Goal: Task Accomplishment & Management: Manage account settings

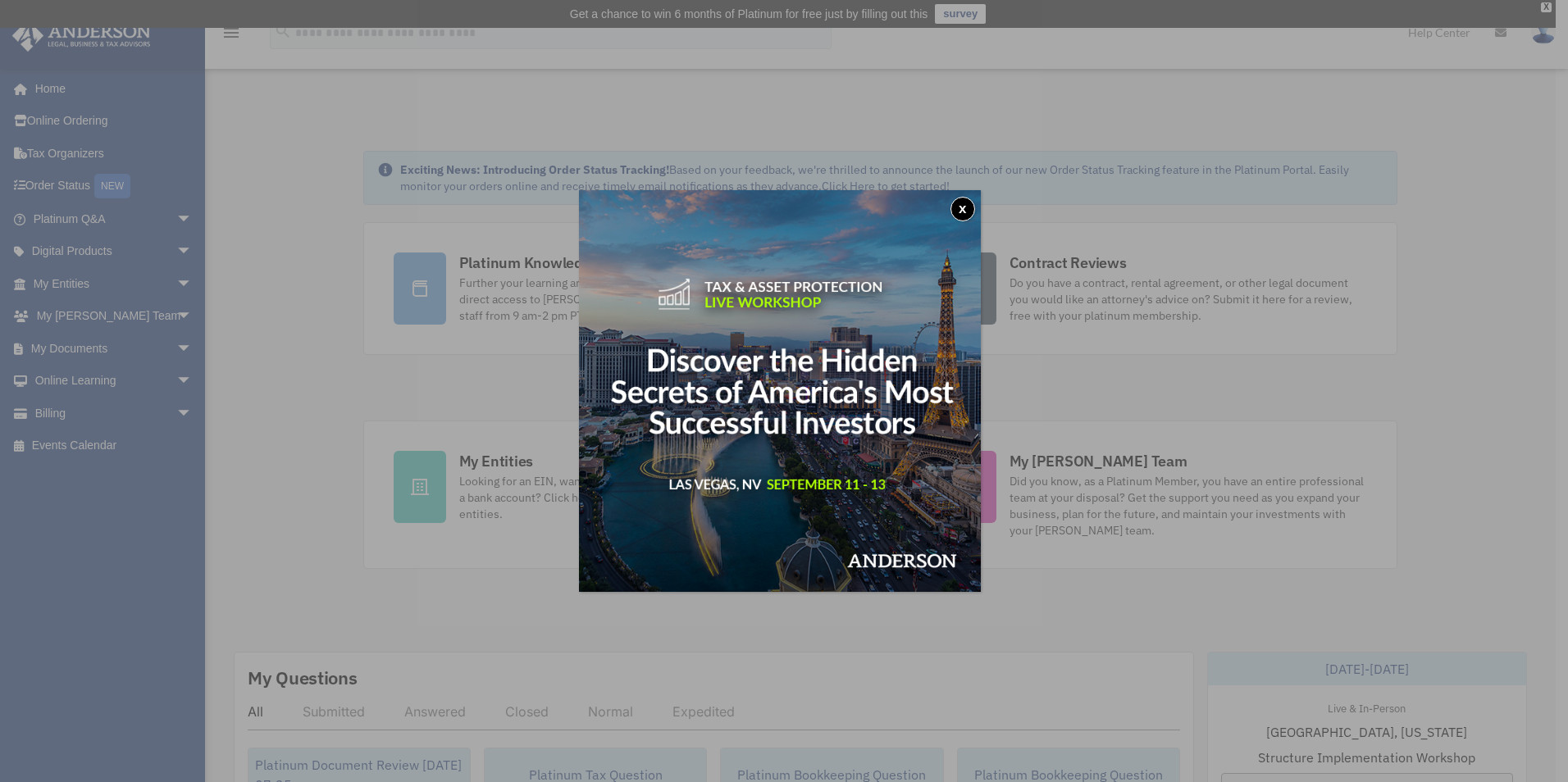
click at [970, 208] on button "x" at bounding box center [963, 209] width 25 height 25
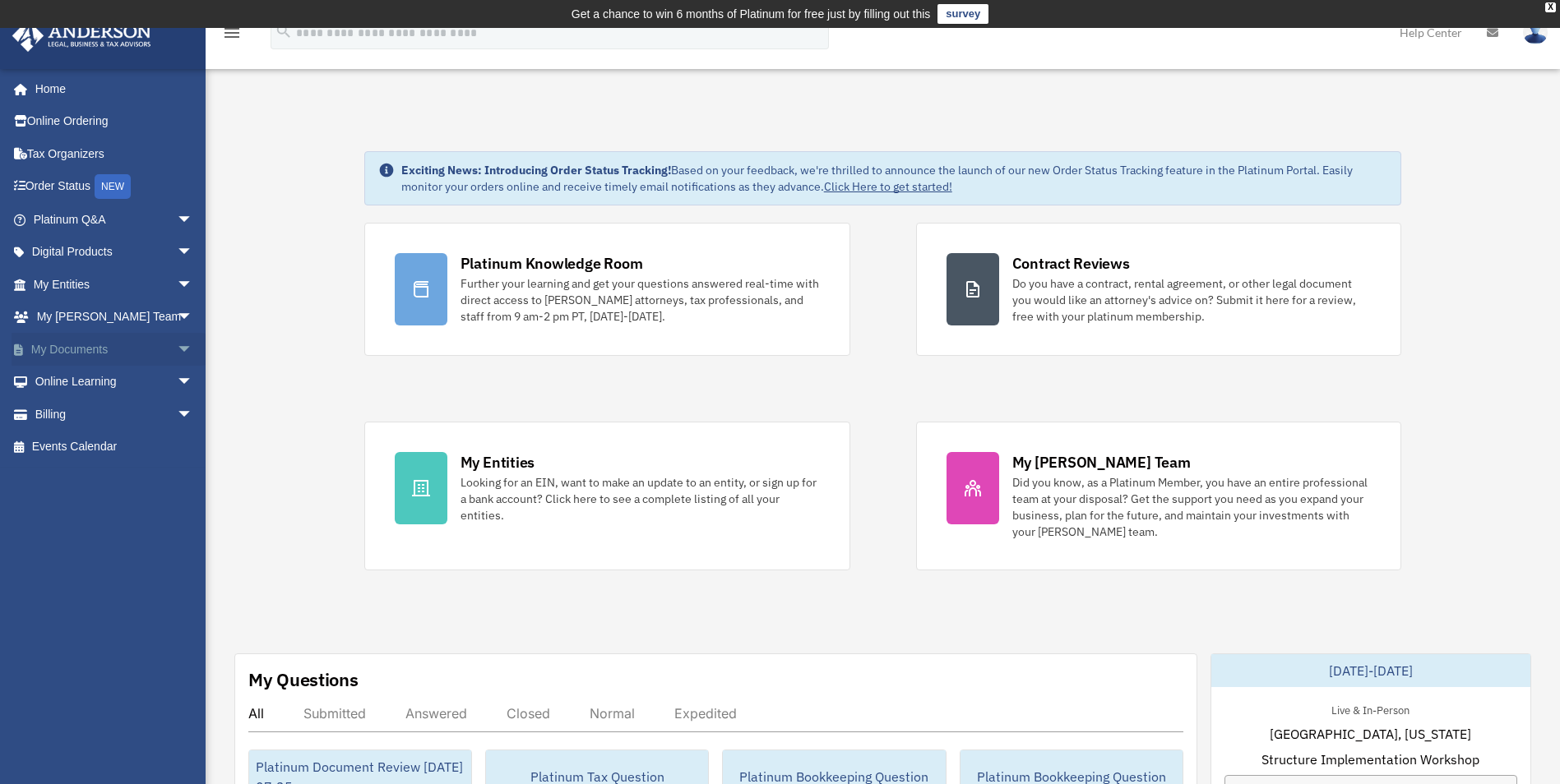
click at [114, 342] on link "My Documents arrow_drop_down" at bounding box center [114, 349] width 206 height 32
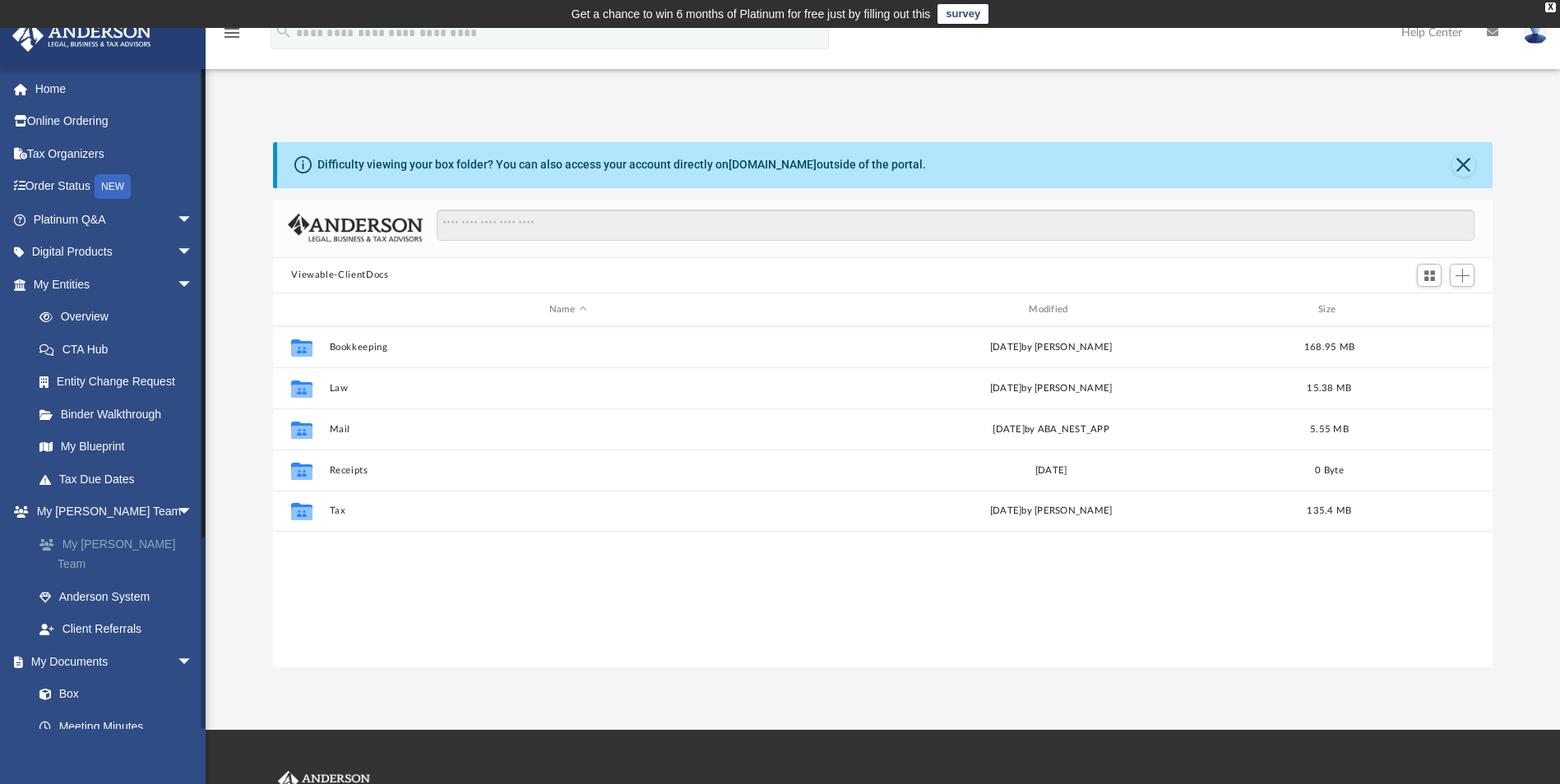
scroll to position [361, 1207]
click at [81, 678] on link "Box" at bounding box center [120, 694] width 195 height 32
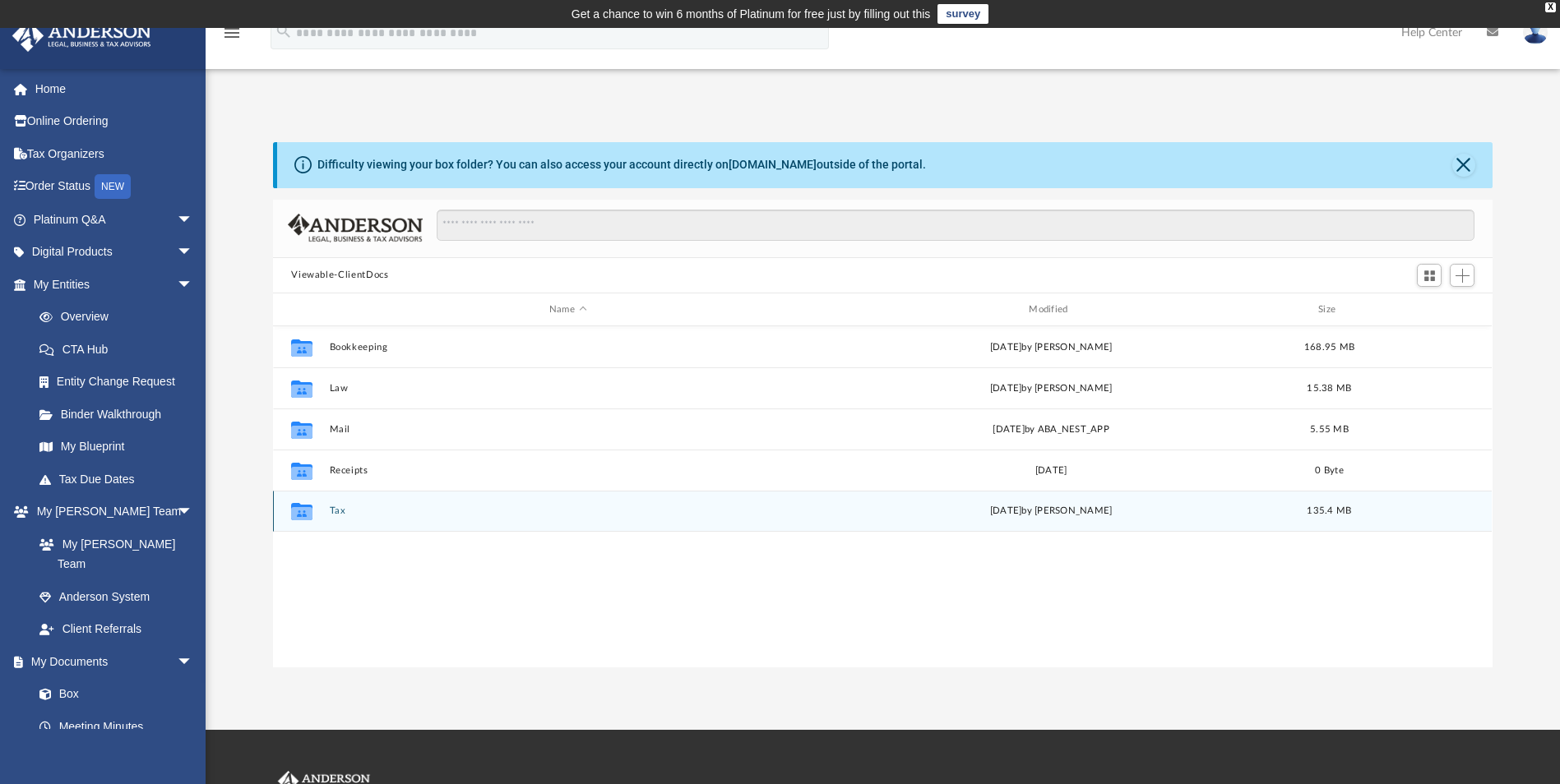
click at [332, 508] on button "Tax" at bounding box center [568, 511] width 476 height 10
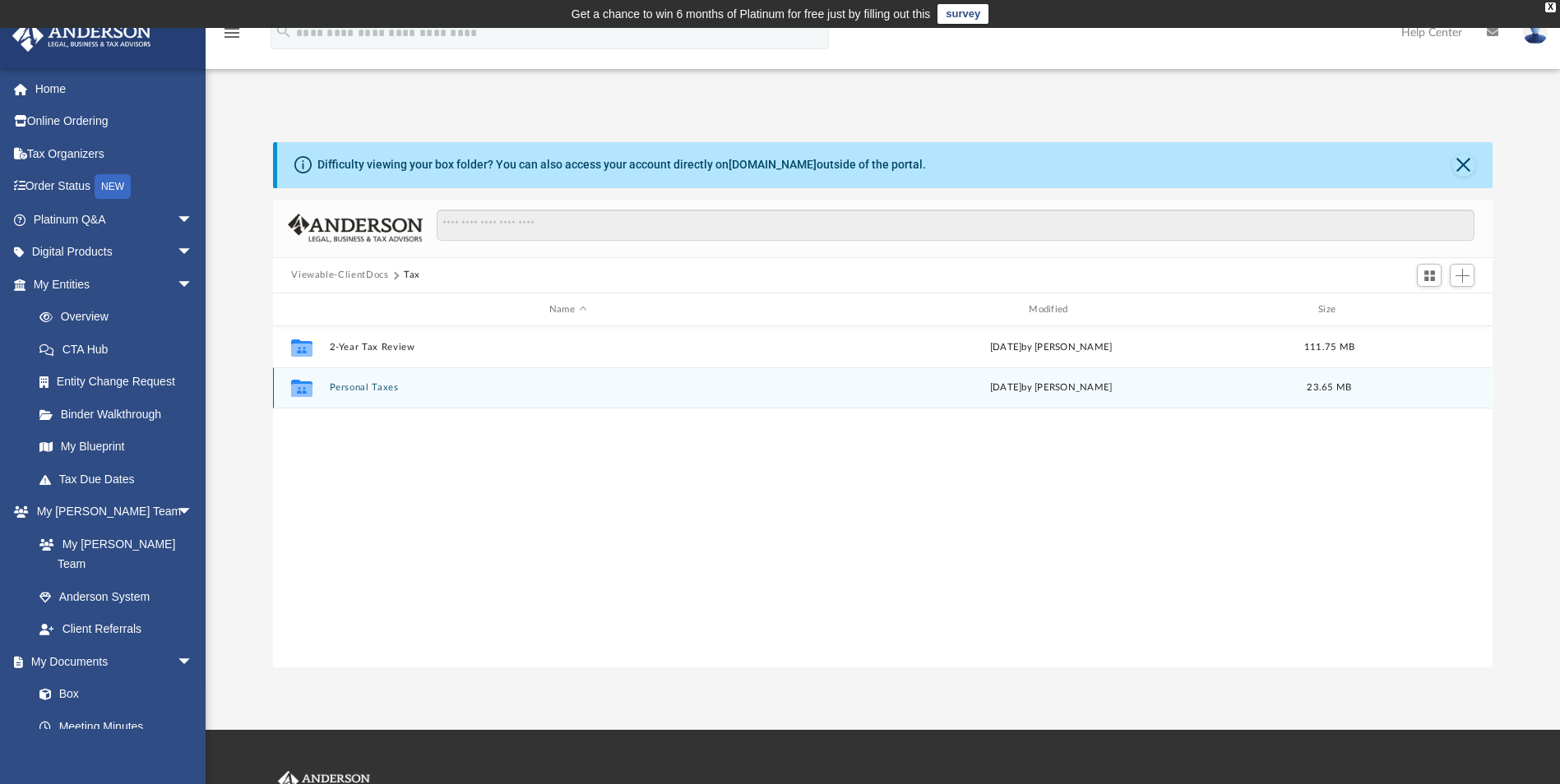
click at [366, 385] on button "Personal Taxes" at bounding box center [568, 388] width 476 height 10
click at [355, 386] on button "2024" at bounding box center [568, 388] width 476 height 10
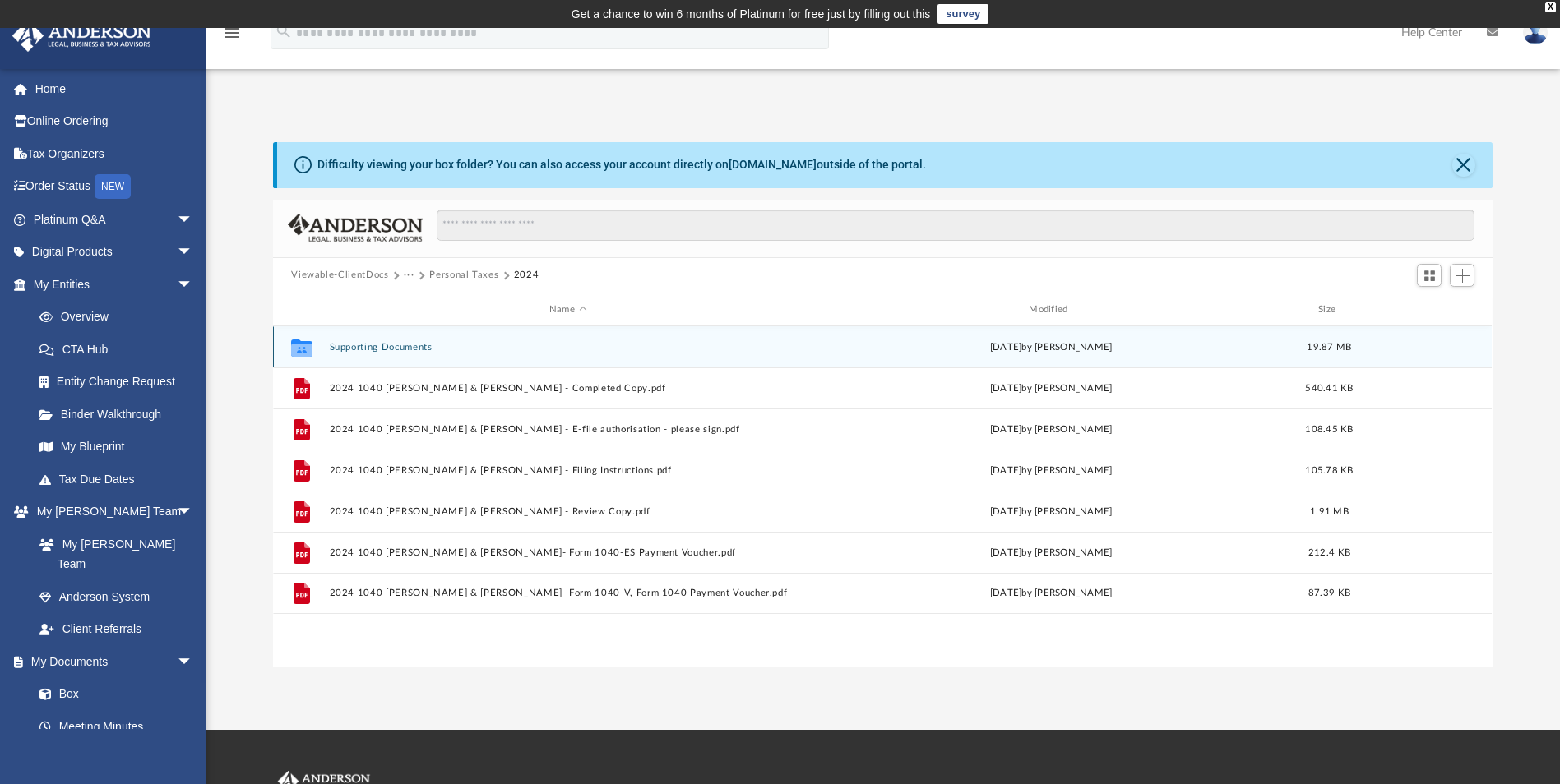
click at [383, 348] on button "Supporting Documents" at bounding box center [568, 347] width 476 height 10
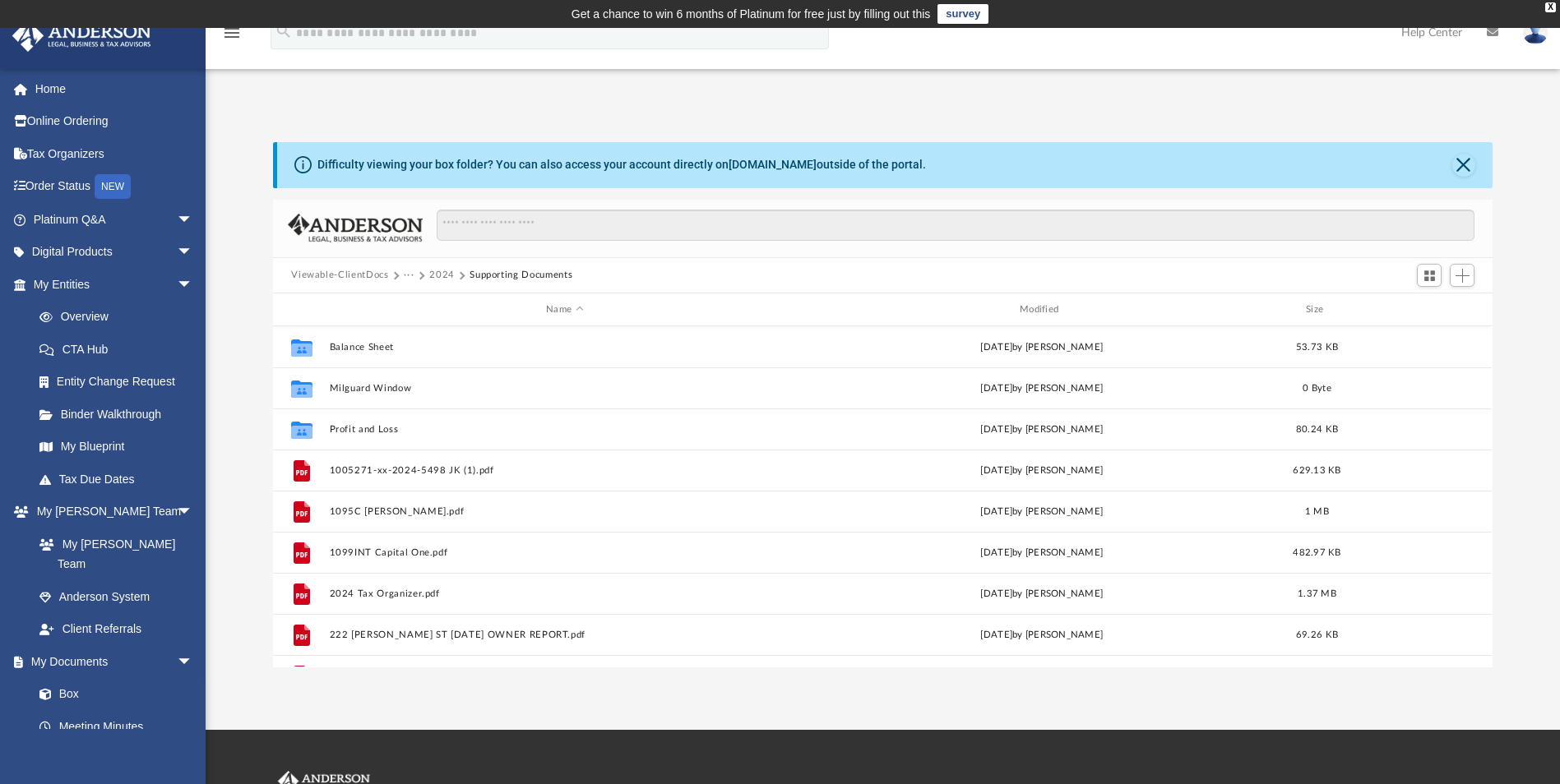
click at [443, 272] on button "2024" at bounding box center [442, 276] width 26 height 15
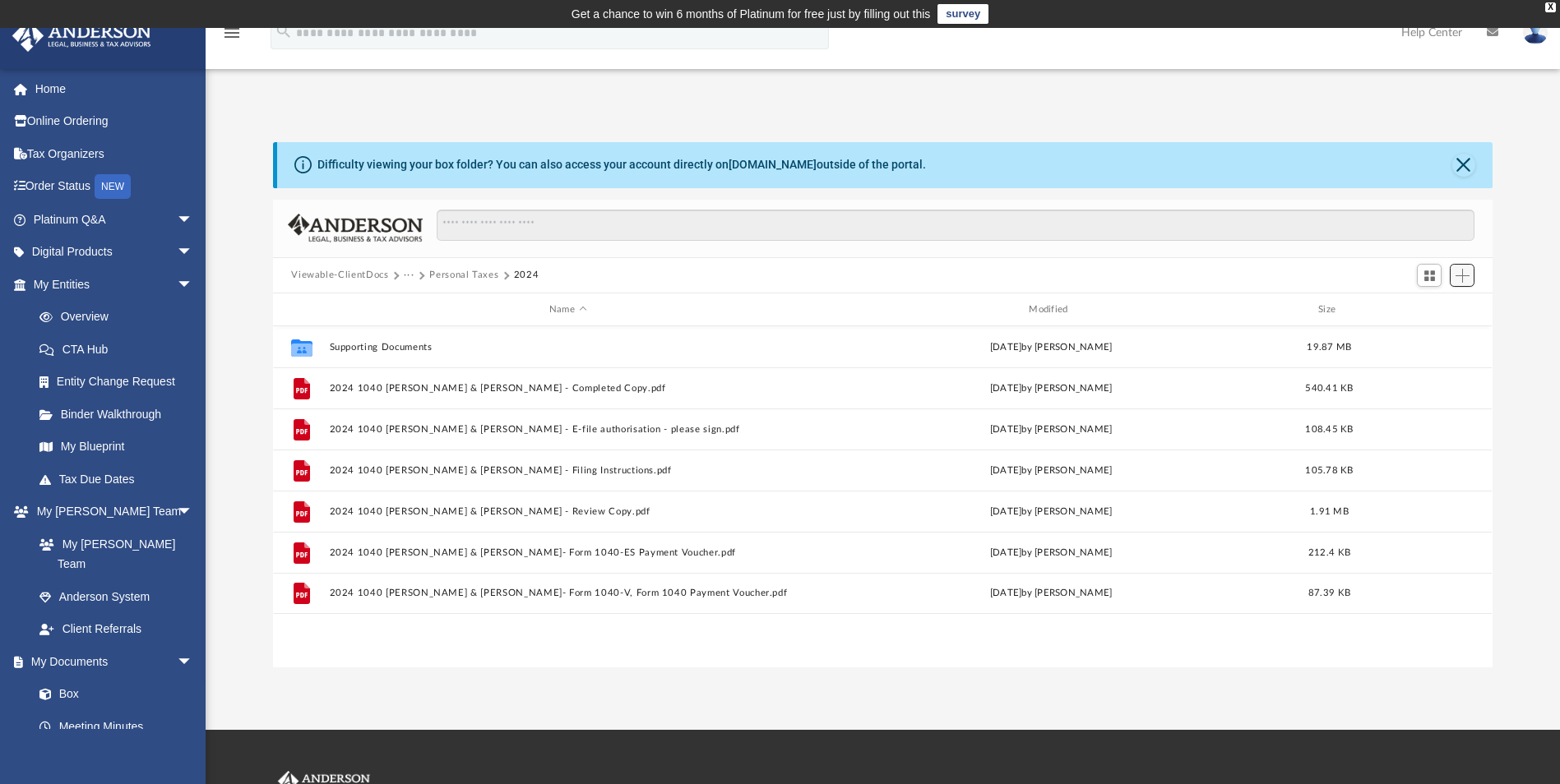
click at [1466, 283] on button "Add" at bounding box center [1463, 276] width 25 height 23
click at [1436, 304] on li "Upload" at bounding box center [1439, 309] width 52 height 17
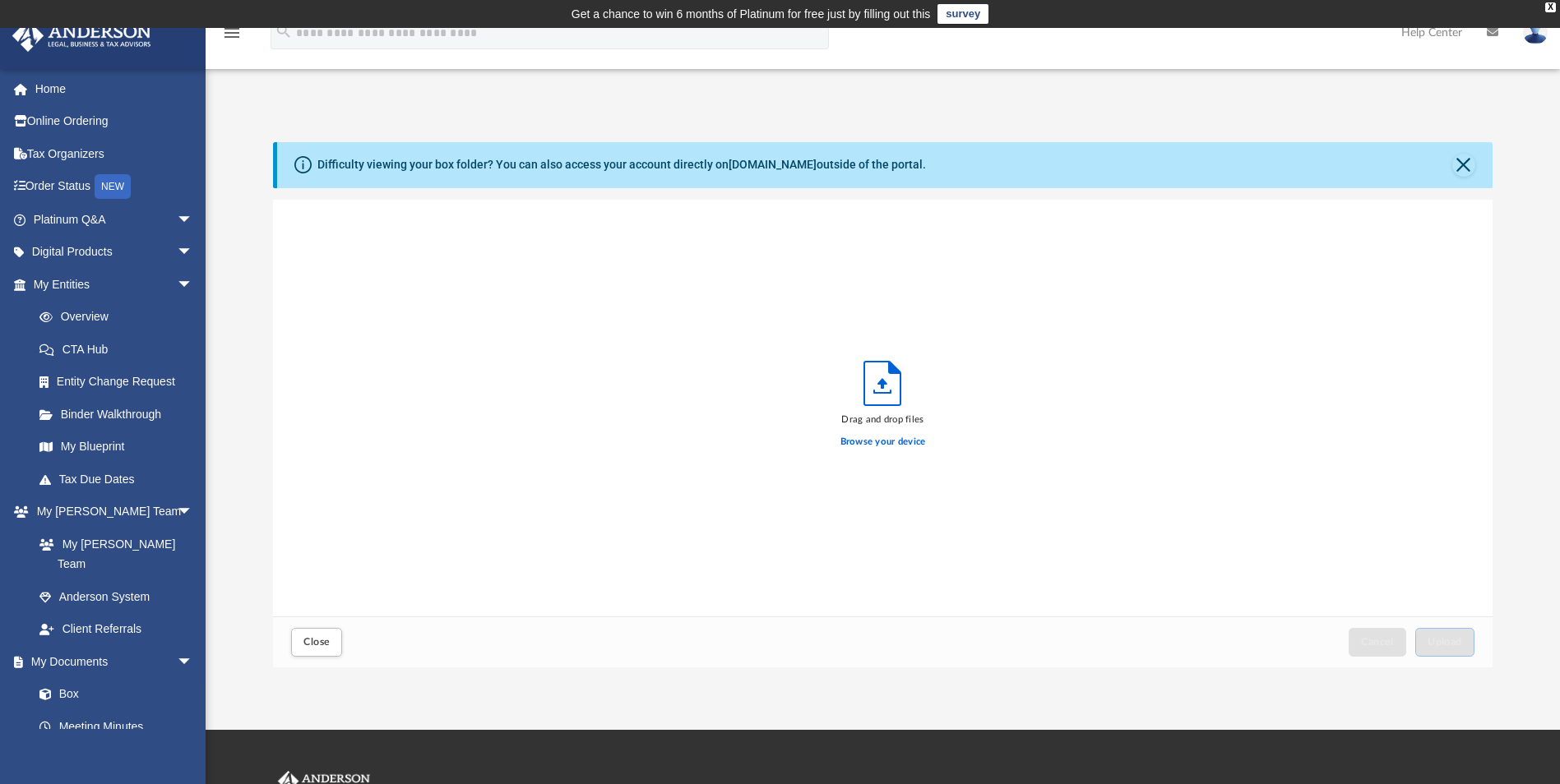
scroll to position [404, 1207]
click at [1446, 644] on span "Upload" at bounding box center [1445, 642] width 34 height 10
click at [1464, 165] on button "Close" at bounding box center [1464, 165] width 23 height 23
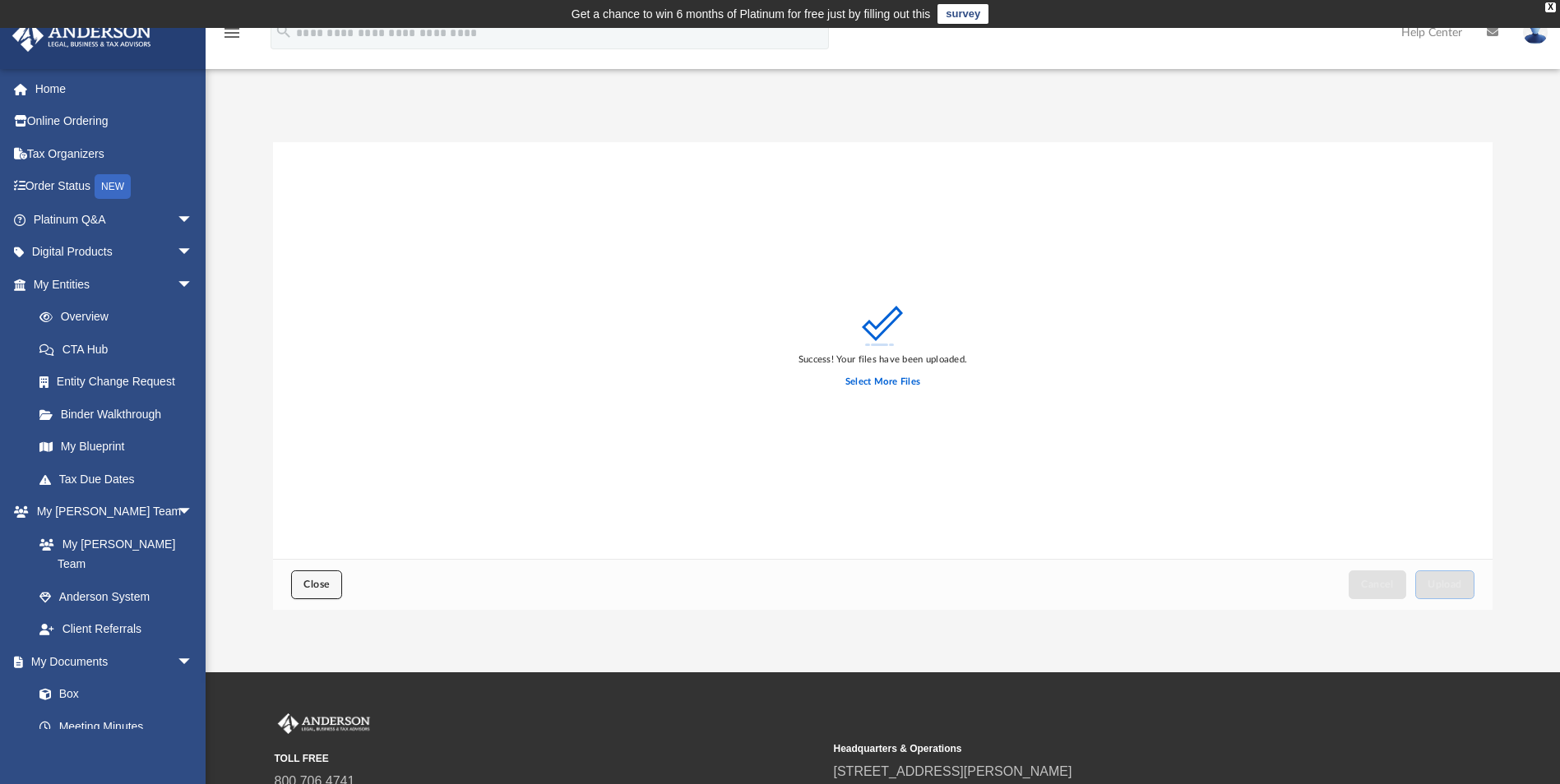
click at [331, 588] on button "Close" at bounding box center [316, 585] width 51 height 29
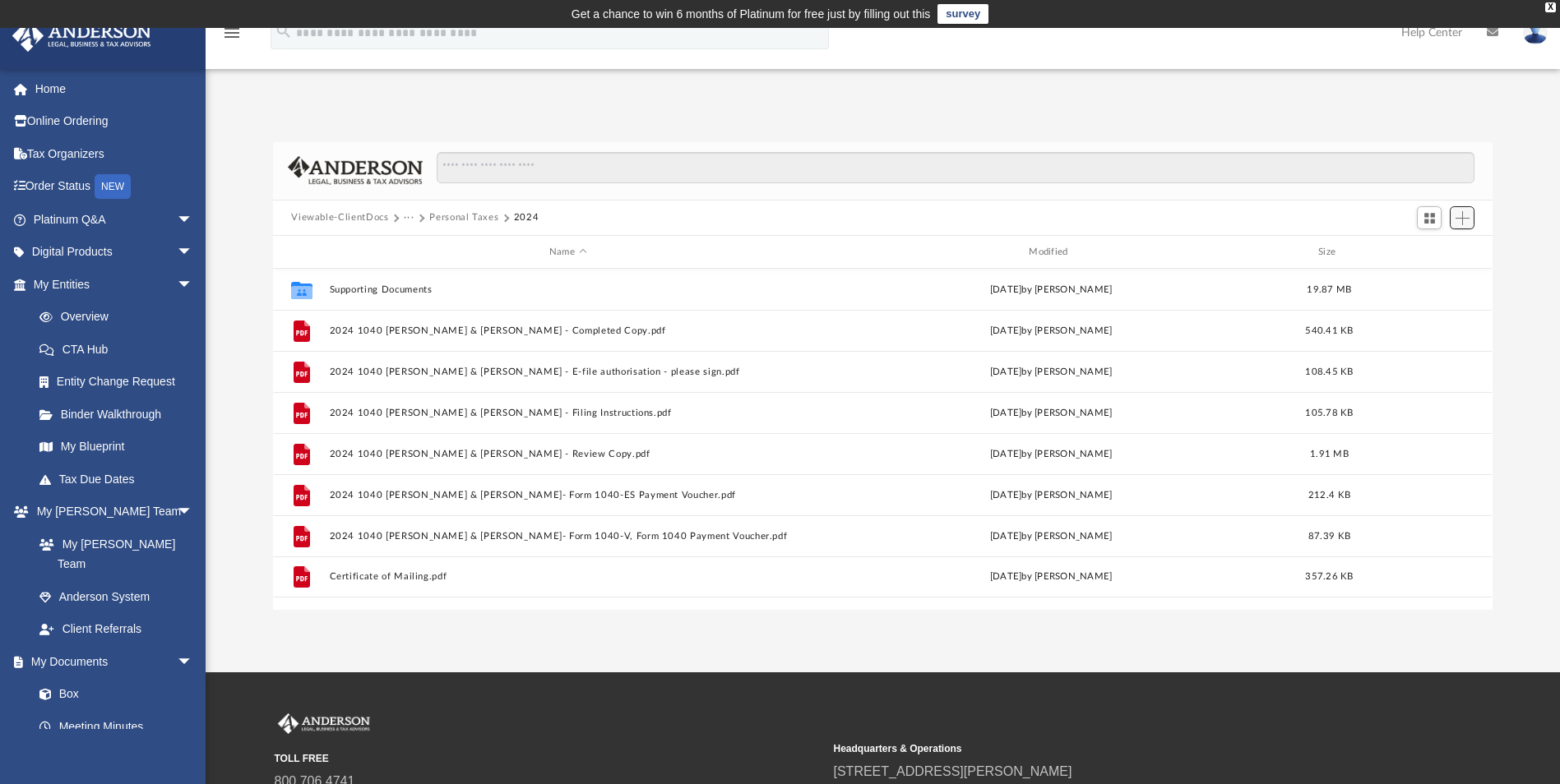
click at [1463, 214] on span "Add" at bounding box center [1463, 218] width 14 height 14
click at [1432, 249] on li "Upload" at bounding box center [1439, 251] width 52 height 17
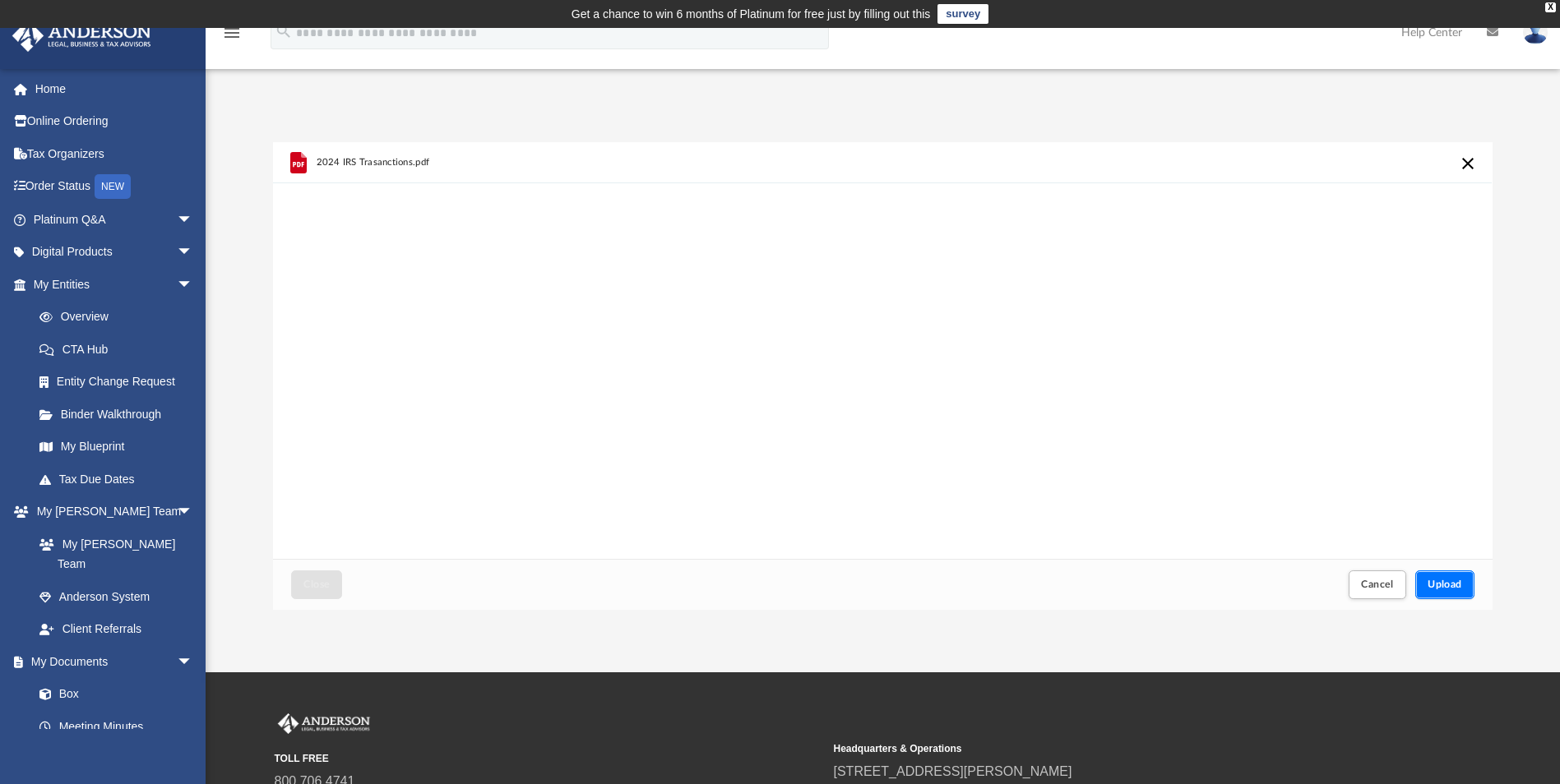
click at [1441, 580] on span "Upload" at bounding box center [1445, 585] width 34 height 10
click at [302, 575] on button "Close" at bounding box center [316, 585] width 51 height 29
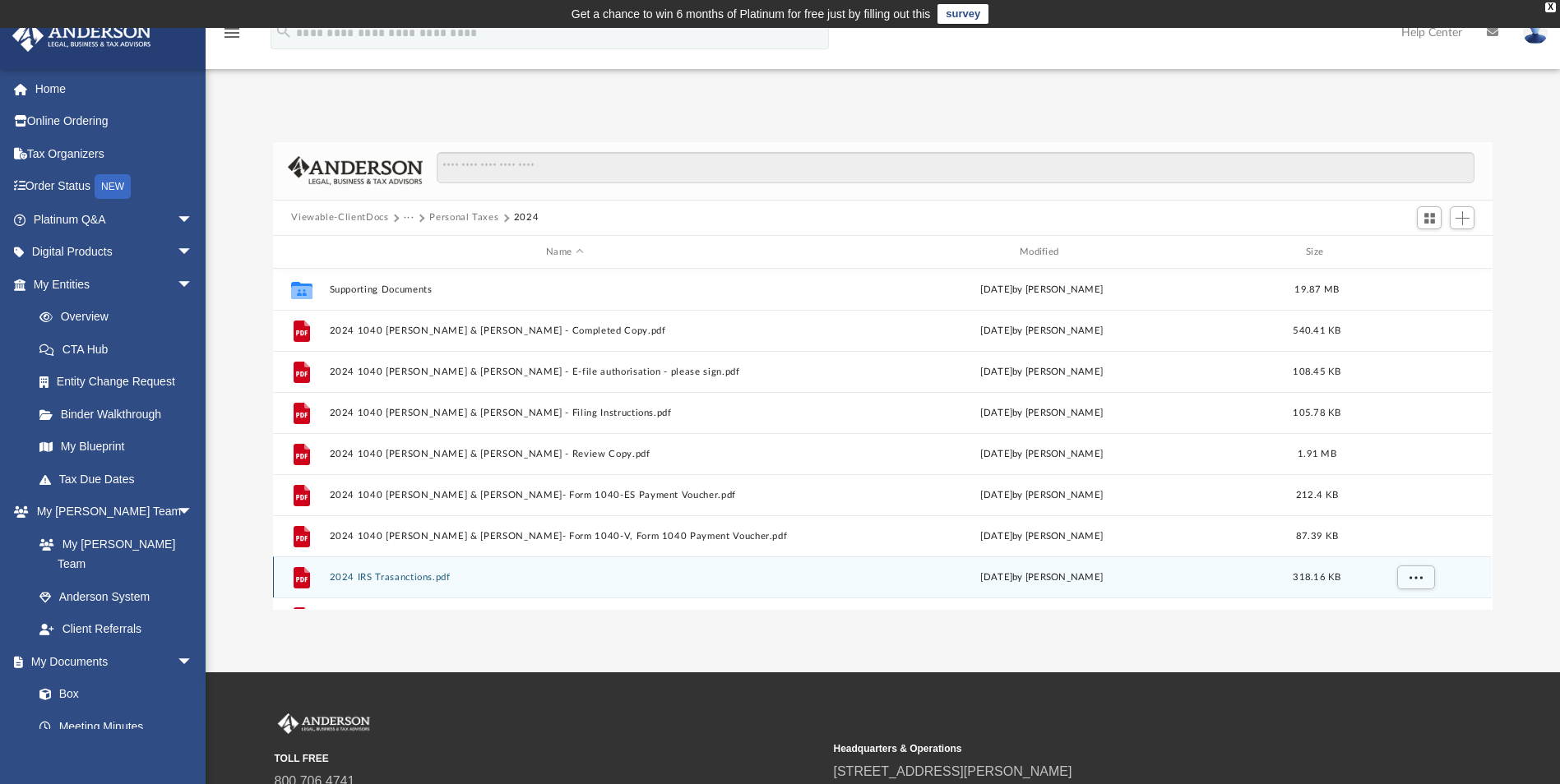
click at [349, 579] on button "2024 IRS Trasanctions.pdf" at bounding box center [565, 577] width 470 height 10
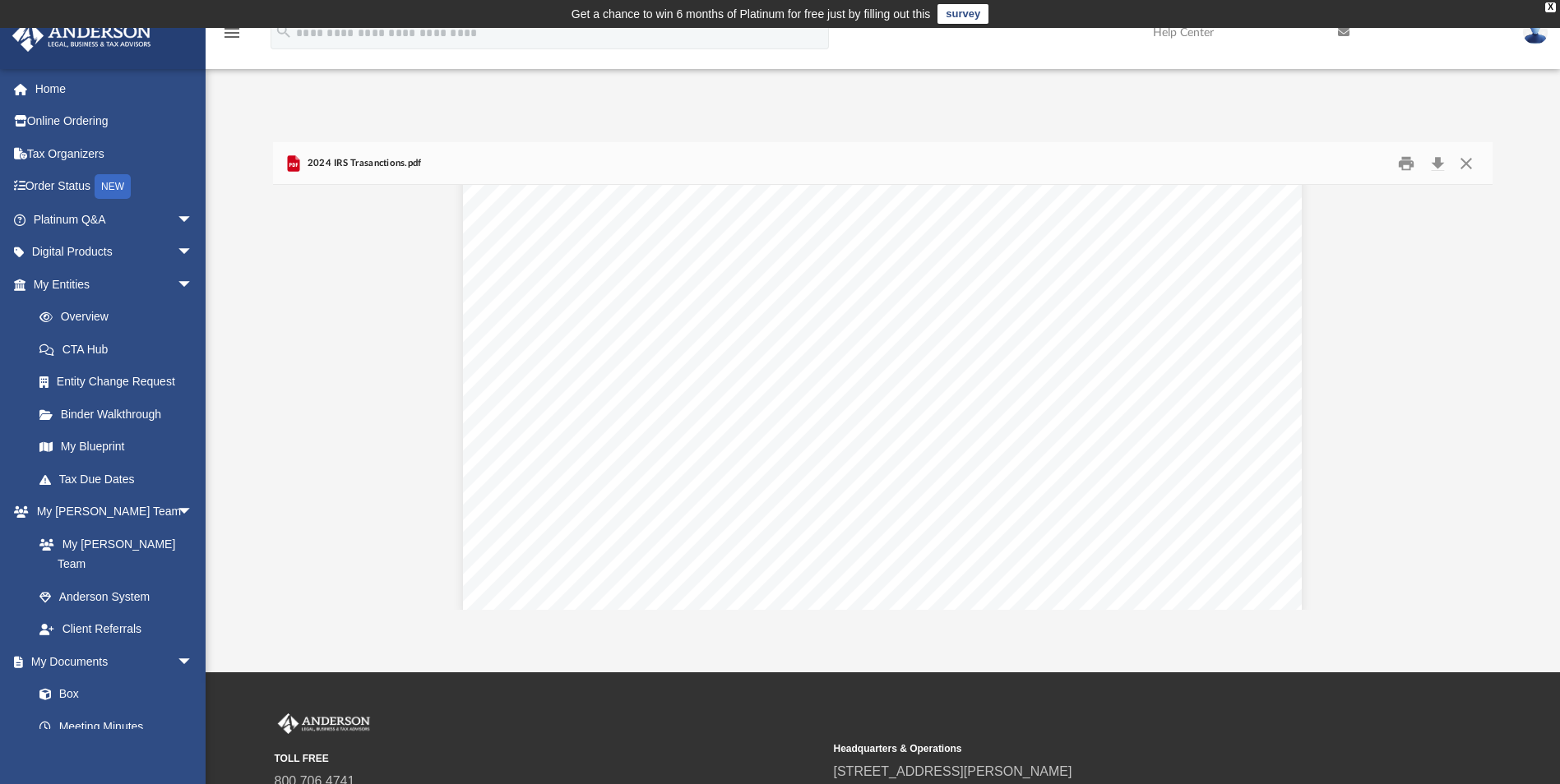
scroll to position [740, 0]
